Goal: Task Accomplishment & Management: Manage account settings

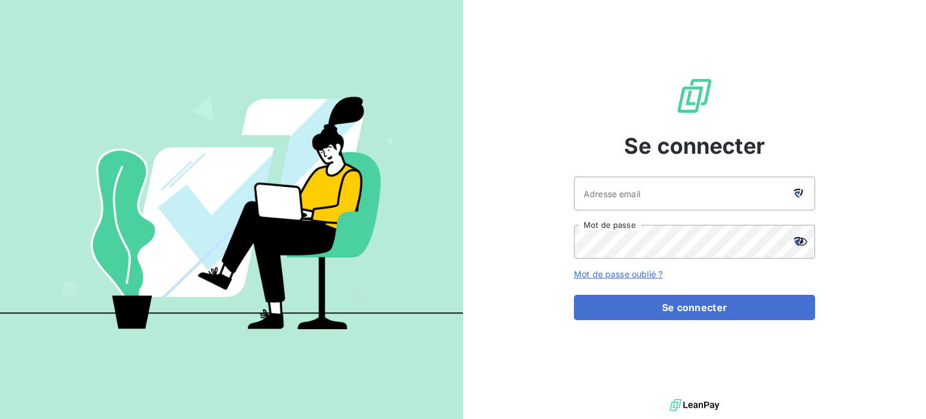
click at [797, 192] on icon at bounding box center [797, 194] width 6 height 7
click at [800, 195] on icon at bounding box center [801, 192] width 4 height 7
type input "[EMAIL_ADDRESS][DOMAIN_NAME]"
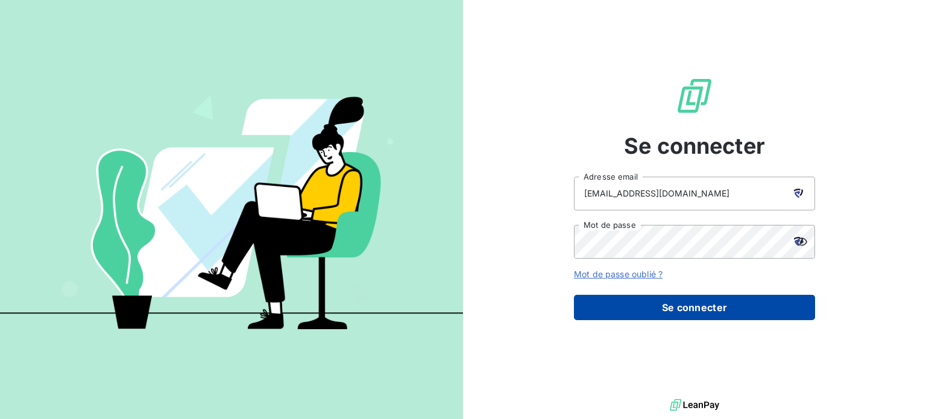
click at [666, 316] on button "Se connecter" at bounding box center [694, 307] width 241 height 25
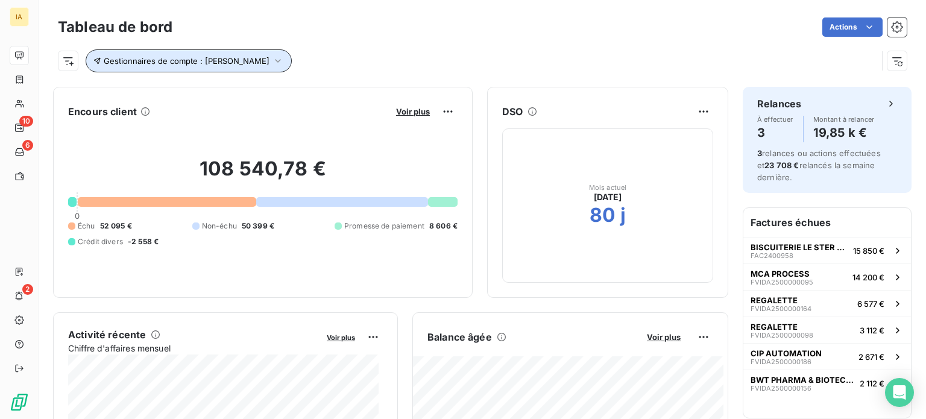
click at [274, 61] on icon "button" at bounding box center [278, 61] width 12 height 12
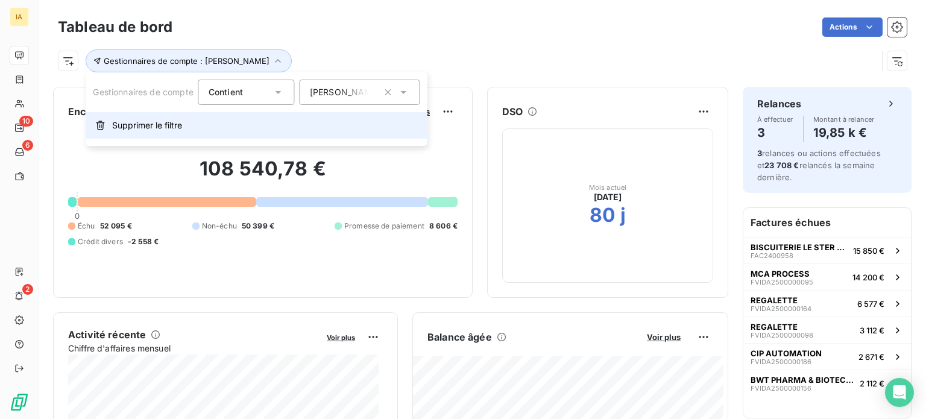
click at [210, 128] on button "Supprimer le filtre" at bounding box center [256, 125] width 341 height 27
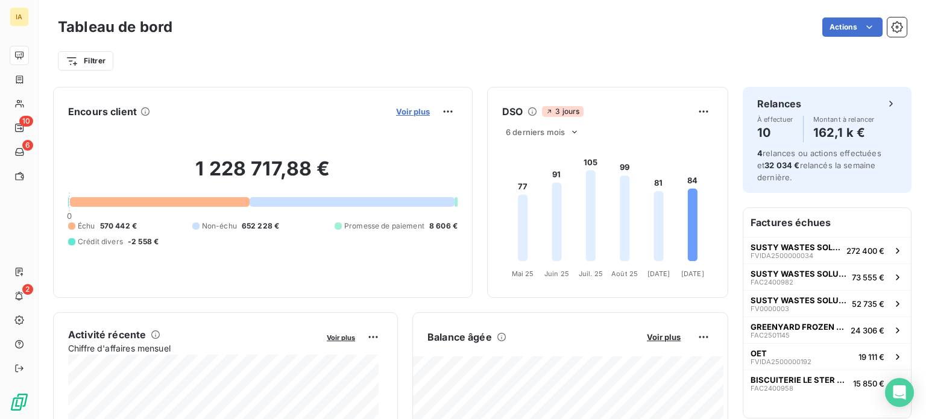
click at [401, 115] on span "Voir plus" at bounding box center [413, 112] width 34 height 10
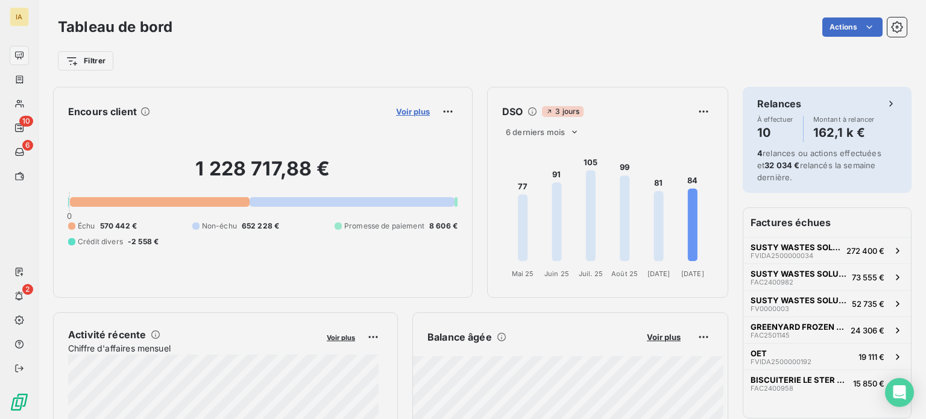
scroll to position [238, 453]
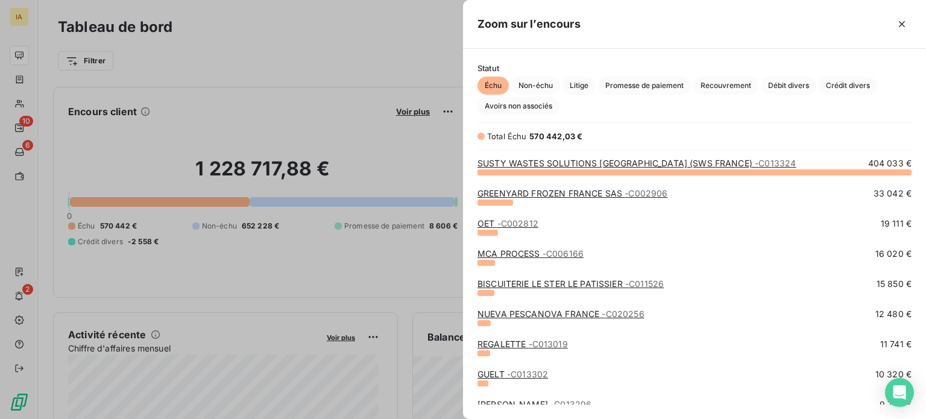
click at [877, 187] on span "33 042 €" at bounding box center [893, 193] width 38 height 12
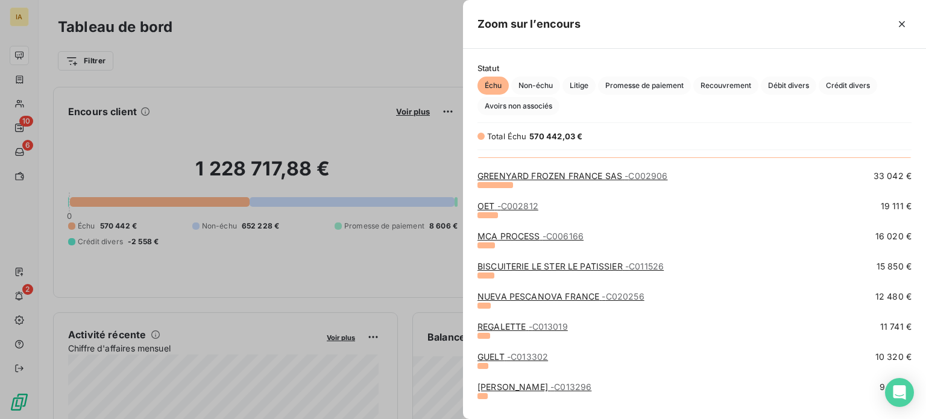
scroll to position [0, 0]
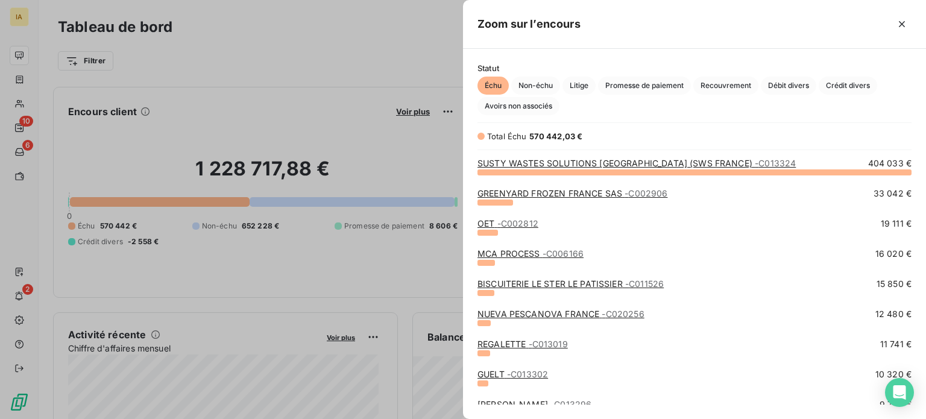
click at [388, 54] on div at bounding box center [463, 209] width 926 height 419
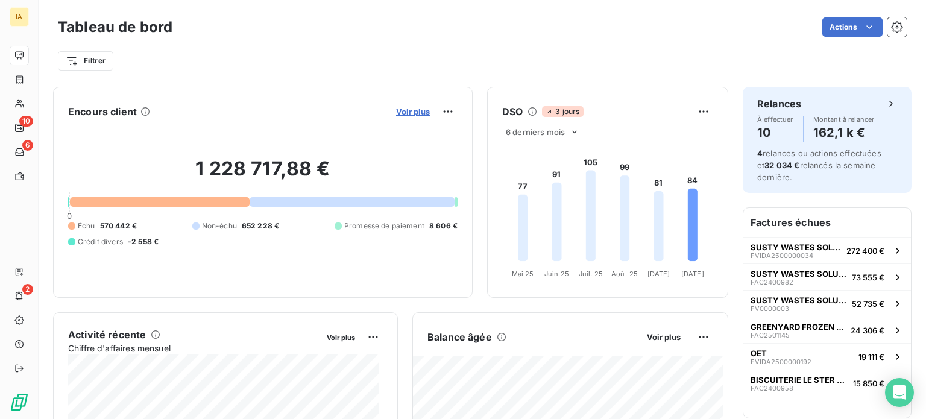
click at [407, 115] on span "Voir plus" at bounding box center [413, 112] width 34 height 10
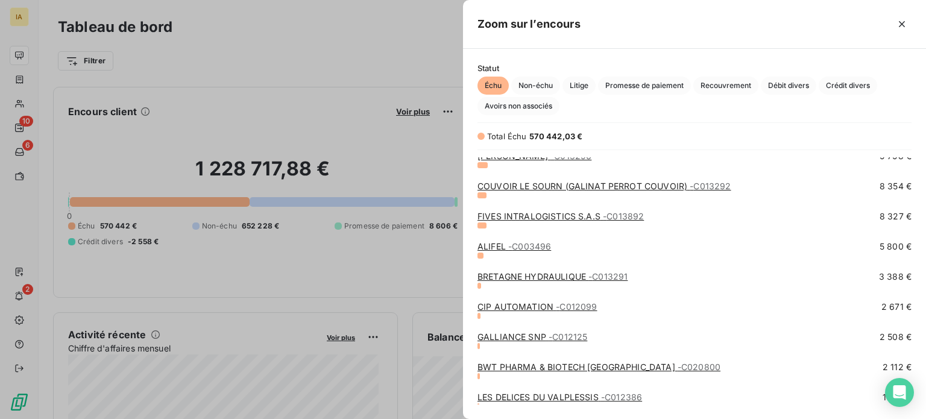
scroll to position [246, 0]
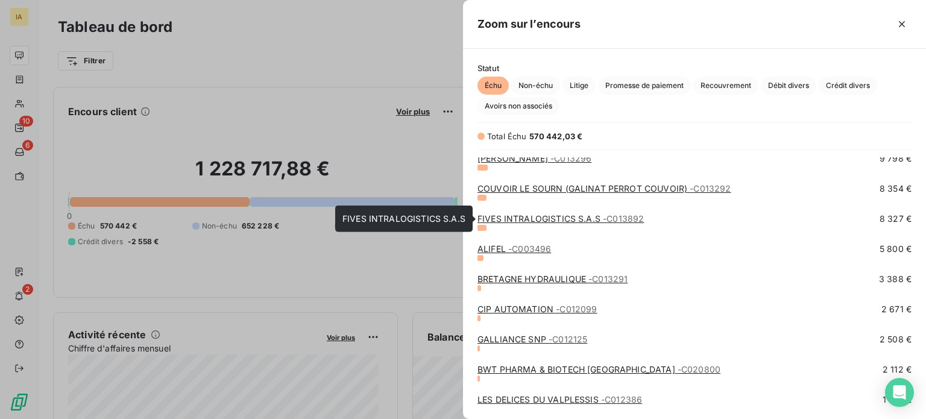
click at [615, 218] on span "- C013892" at bounding box center [623, 218] width 41 height 10
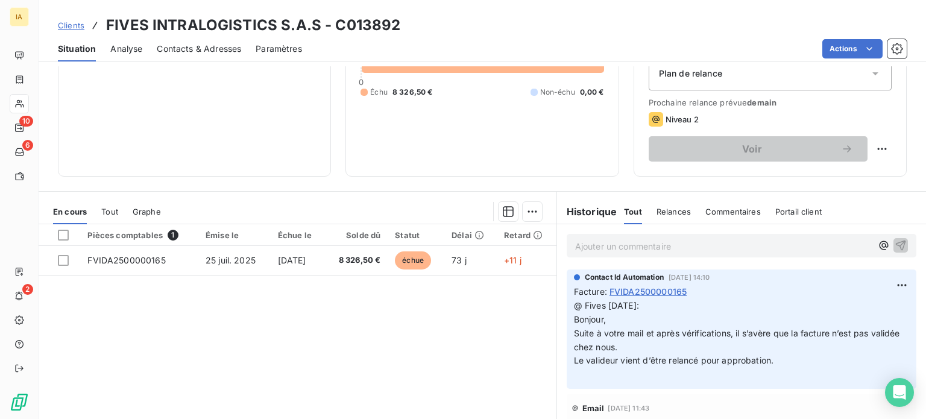
scroll to position [152, 0]
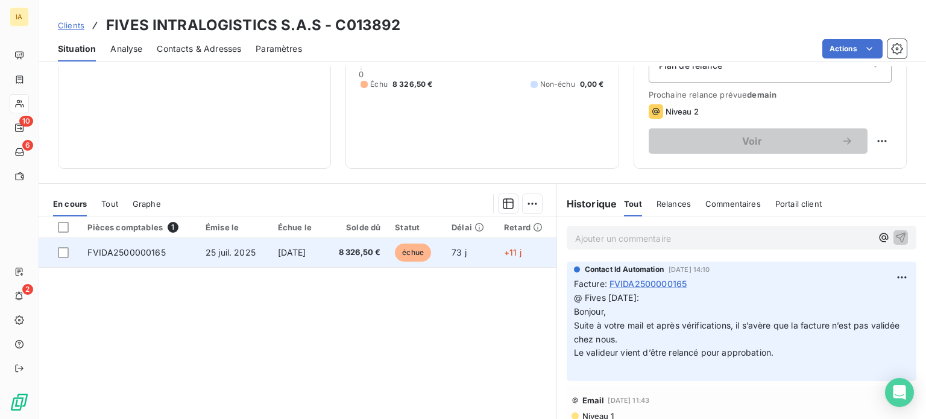
click at [294, 253] on span "[DATE]" at bounding box center [292, 252] width 28 height 10
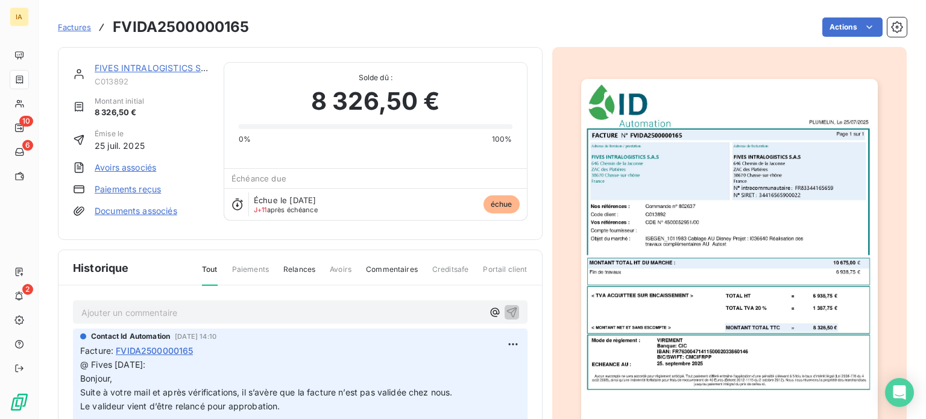
click at [288, 309] on p "Ajouter un commentaire ﻿" at bounding box center [281, 312] width 401 height 15
click at [274, 323] on div "Echanges entre [PERSON_NAME] et [PERSON_NAME]:" at bounding box center [300, 311] width 455 height 22
drag, startPoint x: 137, startPoint y: 315, endPoint x: 58, endPoint y: 300, distance: 81.1
click at [58, 300] on div "Echanges entre [PERSON_NAME] et [PERSON_NAME]: Contact Id Automation [DATE] 14:…" at bounding box center [299, 425] width 483 height 279
click at [362, 318] on p "Echanges entre [PERSON_NAME] et [PERSON_NAME]:" at bounding box center [281, 312] width 401 height 14
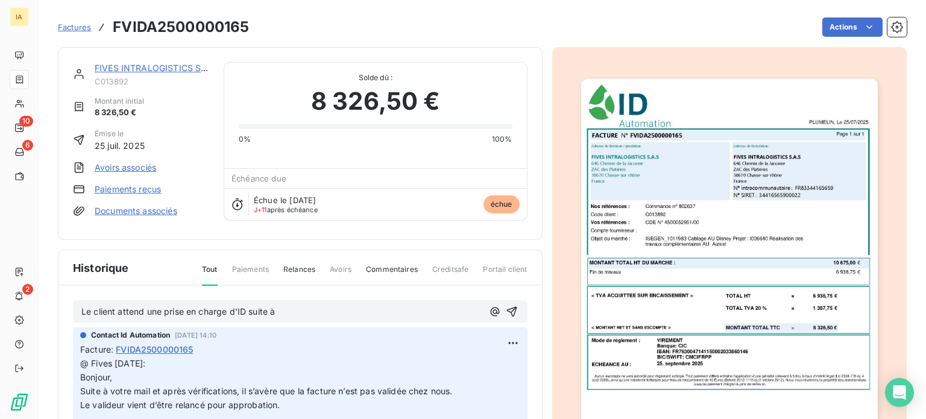
click at [442, 305] on p "Le client attend une prise en charge d'ID suite à" at bounding box center [281, 312] width 401 height 14
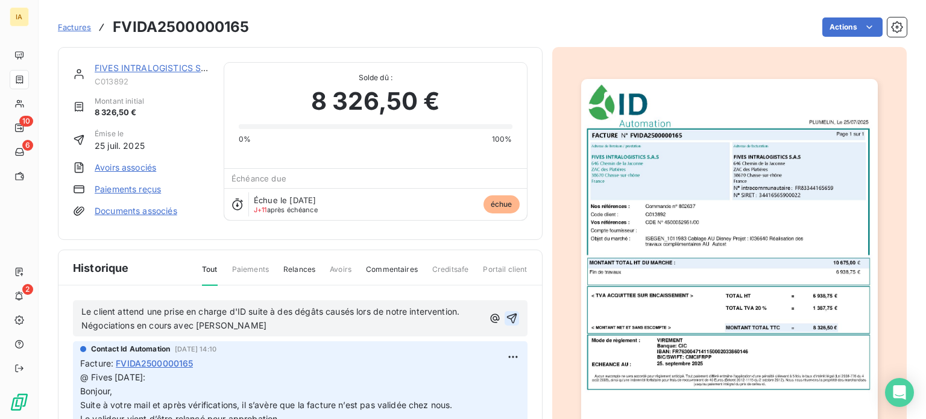
click at [506, 313] on icon "button" at bounding box center [512, 318] width 12 height 12
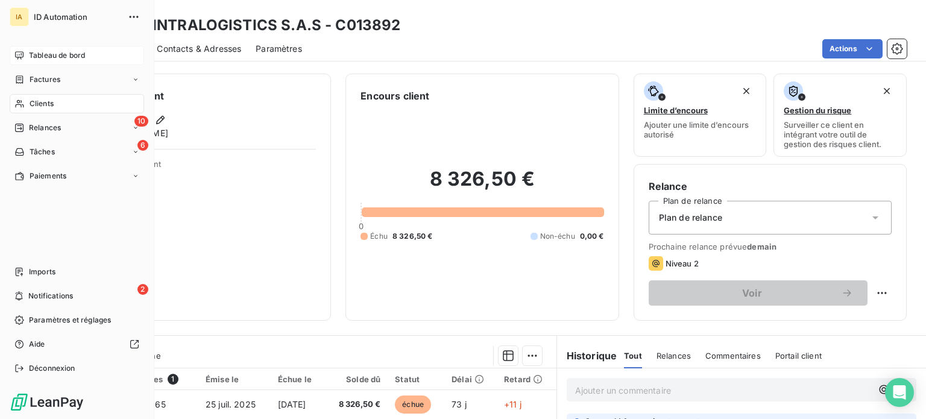
click at [53, 57] on span "Tableau de bord" at bounding box center [57, 55] width 56 height 11
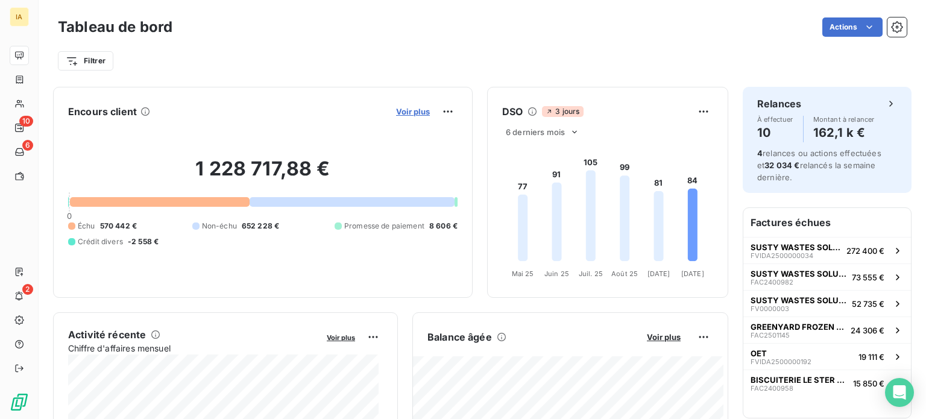
click at [403, 110] on span "Voir plus" at bounding box center [413, 112] width 34 height 10
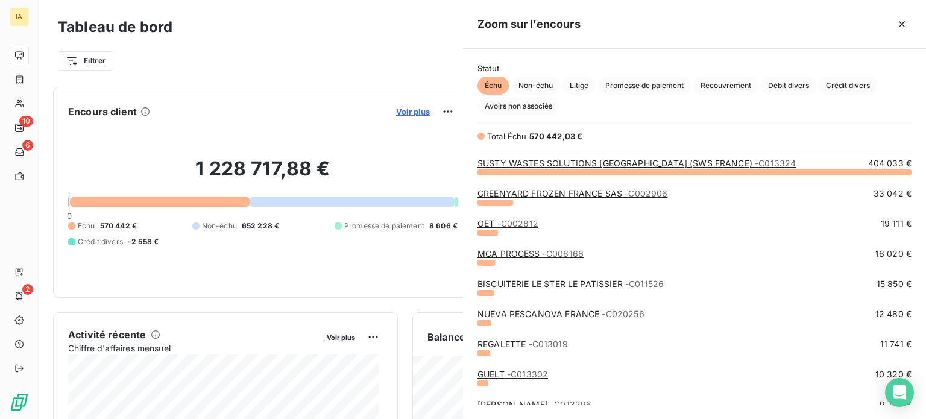
scroll to position [238, 453]
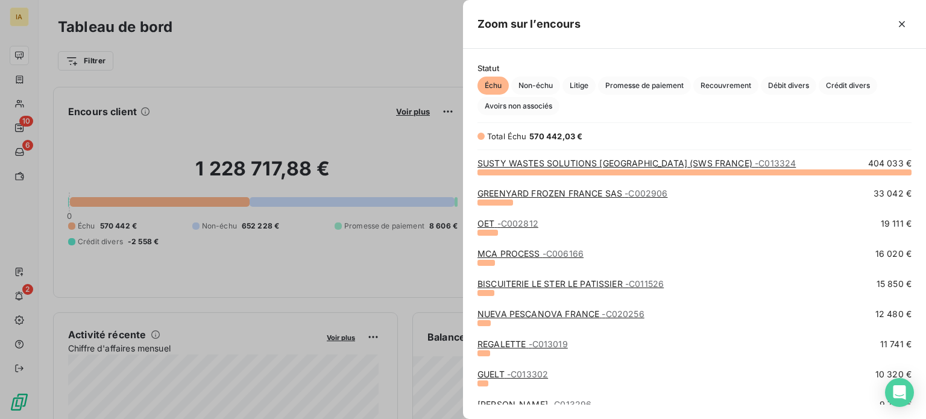
click at [508, 344] on link "REGALETTE - C013019" at bounding box center [522, 344] width 90 height 10
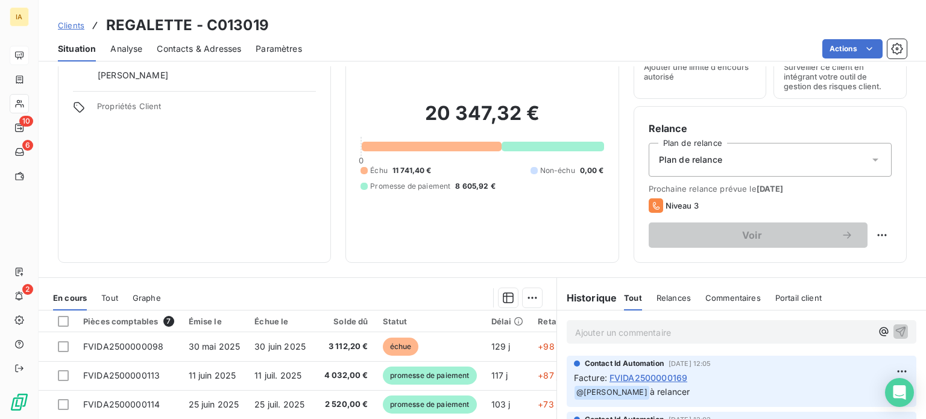
scroll to position [3, 0]
